Goal: Communication & Community: Answer question/provide support

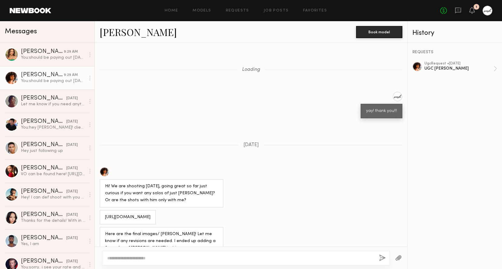
scroll to position [429, 0]
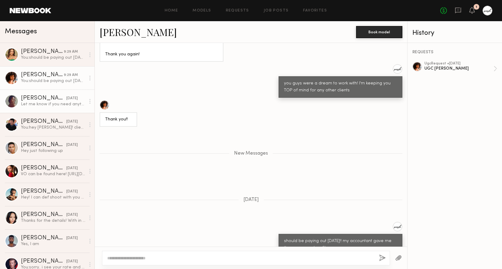
click at [62, 104] on div "Let me know if you need anything else :)" at bounding box center [53, 104] width 65 height 6
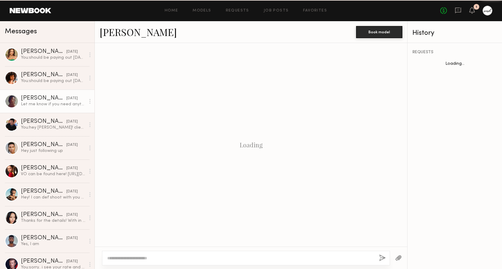
scroll to position [263, 0]
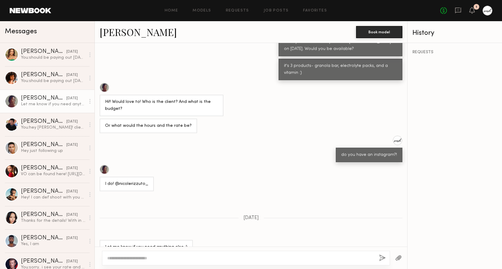
click at [90, 101] on circle at bounding box center [89, 101] width 1 height 1
click at [316, 197] on div "Keep direct messages professional and related only to paid job opportunities. M…" at bounding box center [251, 145] width 313 height 204
click at [188, 140] on div "do you have an instagram?!" at bounding box center [251, 149] width 313 height 27
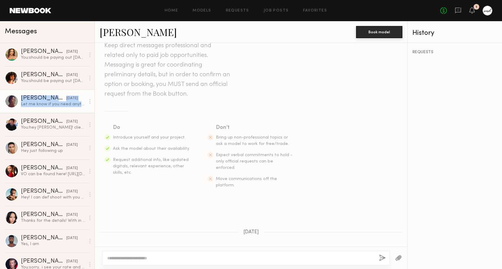
scroll to position [0, 0]
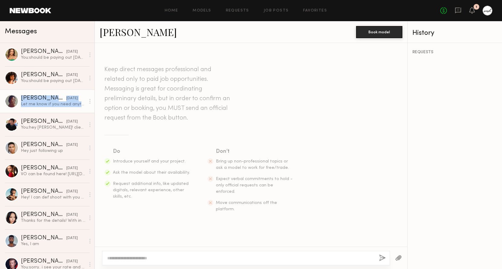
click at [487, 8] on div at bounding box center [488, 11] width 10 height 10
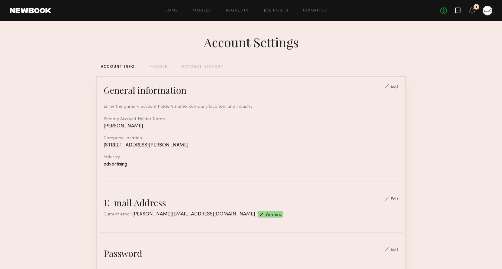
click at [458, 11] on icon at bounding box center [458, 10] width 7 height 7
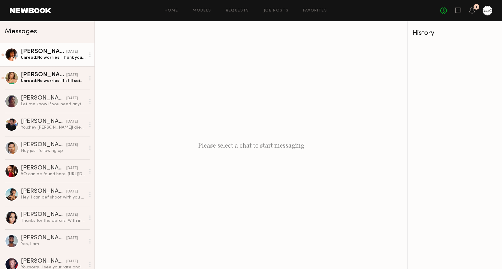
click at [58, 51] on div "[PERSON_NAME]" at bounding box center [43, 52] width 45 height 6
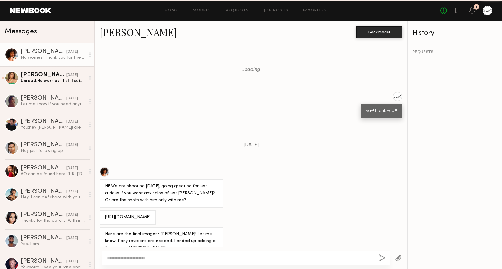
scroll to position [412, 0]
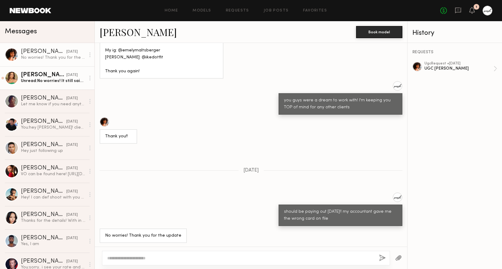
click at [66, 77] on div "[DATE]" at bounding box center [72, 75] width 12 height 6
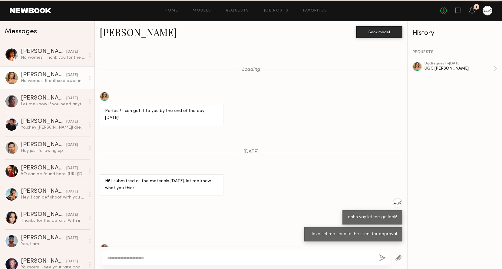
scroll to position [284, 0]
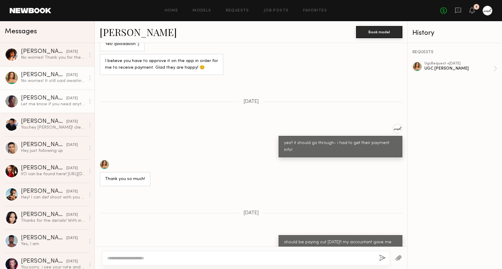
click at [47, 96] on div "[PERSON_NAME]" at bounding box center [43, 98] width 45 height 6
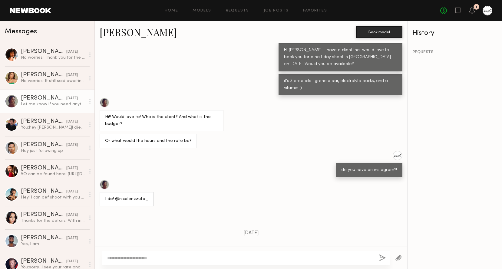
scroll to position [263, 0]
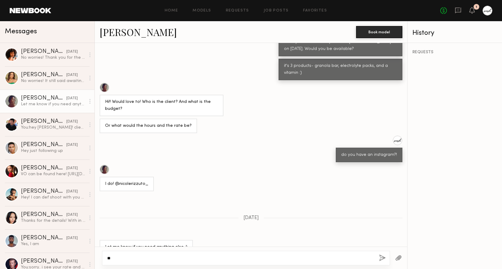
type textarea "*"
click at [224, 259] on textarea "**********" at bounding box center [240, 258] width 267 height 6
drag, startPoint x: 229, startPoint y: 257, endPoint x: 183, endPoint y: 256, distance: 45.7
click at [183, 256] on textarea "**********" at bounding box center [240, 258] width 267 height 6
click at [349, 257] on textarea "**********" at bounding box center [240, 258] width 267 height 6
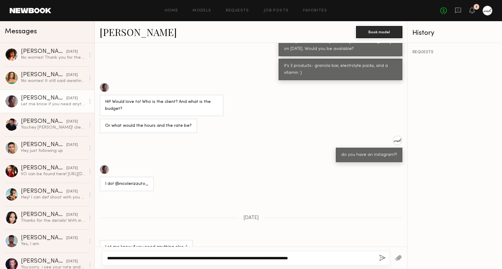
type textarea "**********"
click at [382, 258] on button "button" at bounding box center [382, 259] width 7 height 8
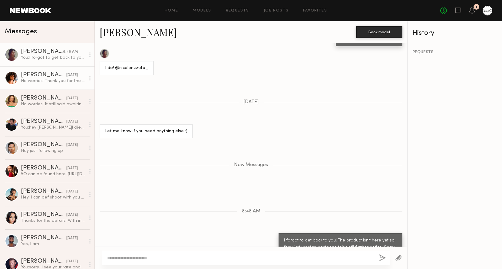
click at [48, 78] on div "No worries! Thank you for the update" at bounding box center [53, 81] width 65 height 6
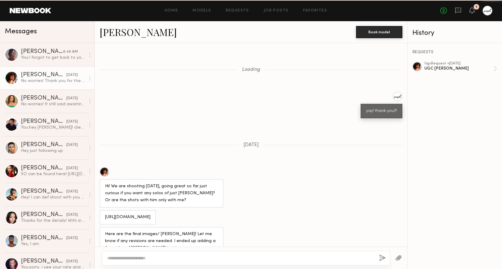
scroll to position [412, 0]
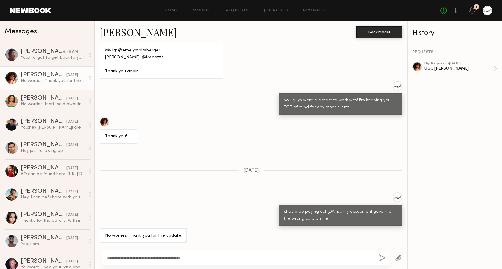
click at [185, 258] on textarea "**********" at bounding box center [240, 258] width 267 height 6
type textarea "**********"
click at [380, 257] on button "button" at bounding box center [382, 259] width 7 height 8
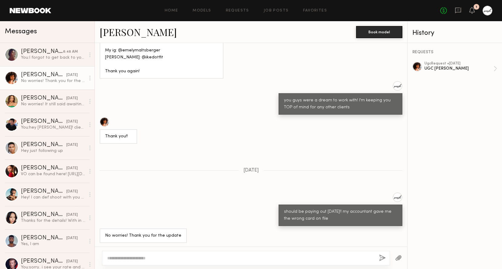
scroll to position [534, 0]
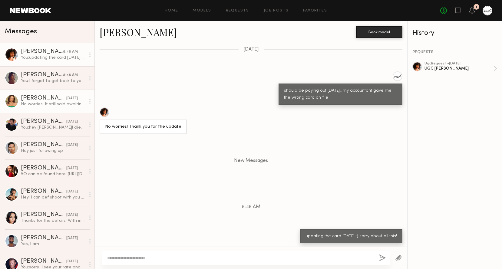
click at [53, 103] on div "No worries! It still said awaiting content review on my end" at bounding box center [53, 104] width 65 height 6
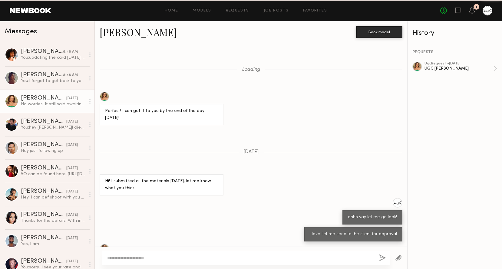
scroll to position [284, 0]
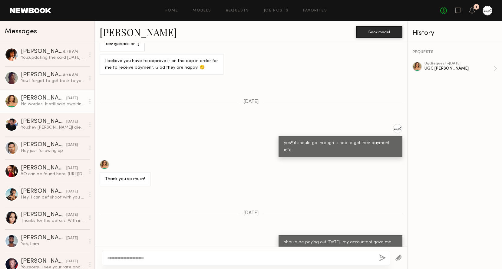
click at [48, 94] on link "[PERSON_NAME] [DATE] No worries! It still said awaiting content review on my end" at bounding box center [47, 101] width 94 height 23
click at [173, 258] on textarea at bounding box center [240, 258] width 267 height 6
paste textarea "**********"
type textarea "**********"
click at [382, 259] on button "button" at bounding box center [382, 259] width 7 height 8
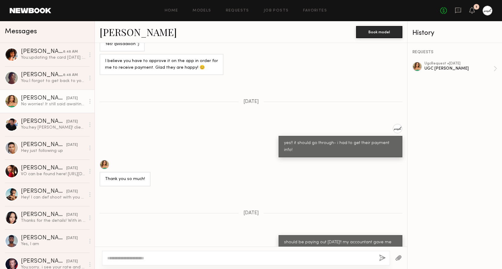
scroll to position [359, 0]
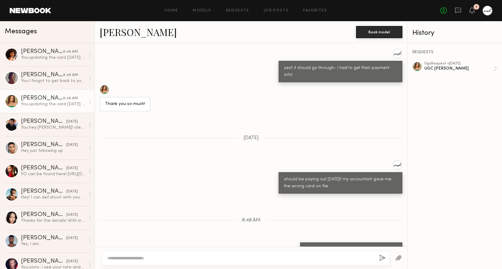
click at [488, 11] on div at bounding box center [488, 11] width 10 height 10
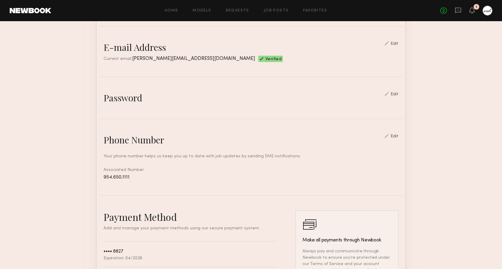
scroll to position [90, 0]
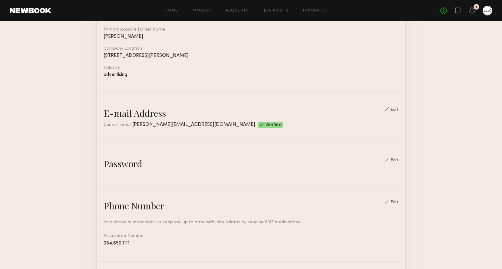
click at [398, 158] on div "Edit" at bounding box center [395, 160] width 8 height 4
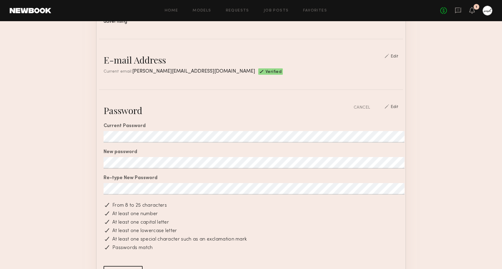
scroll to position [244, 0]
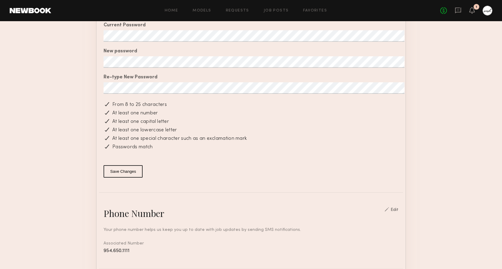
click at [124, 170] on button "Save Changes" at bounding box center [123, 171] width 39 height 12
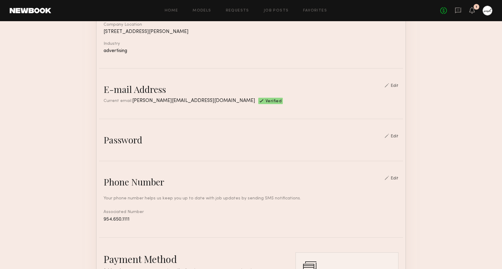
scroll to position [0, 0]
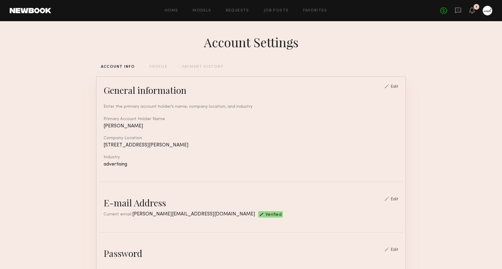
click at [158, 67] on div "PROFILE" at bounding box center [158, 67] width 18 height 4
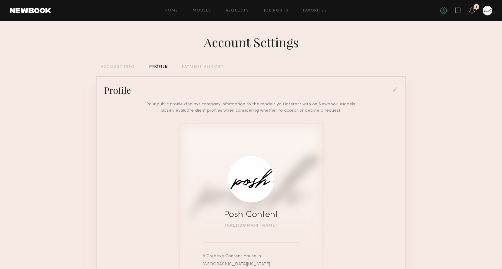
click at [194, 67] on div "PAYMENT HISTORY" at bounding box center [202, 67] width 41 height 4
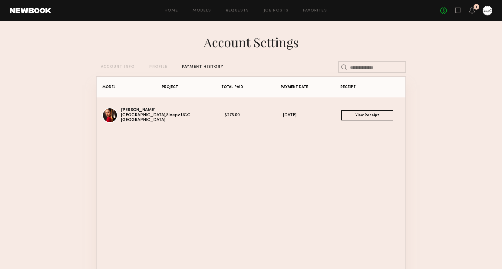
click at [157, 67] on div "PROFILE" at bounding box center [158, 67] width 18 height 4
